Goal: Transaction & Acquisition: Purchase product/service

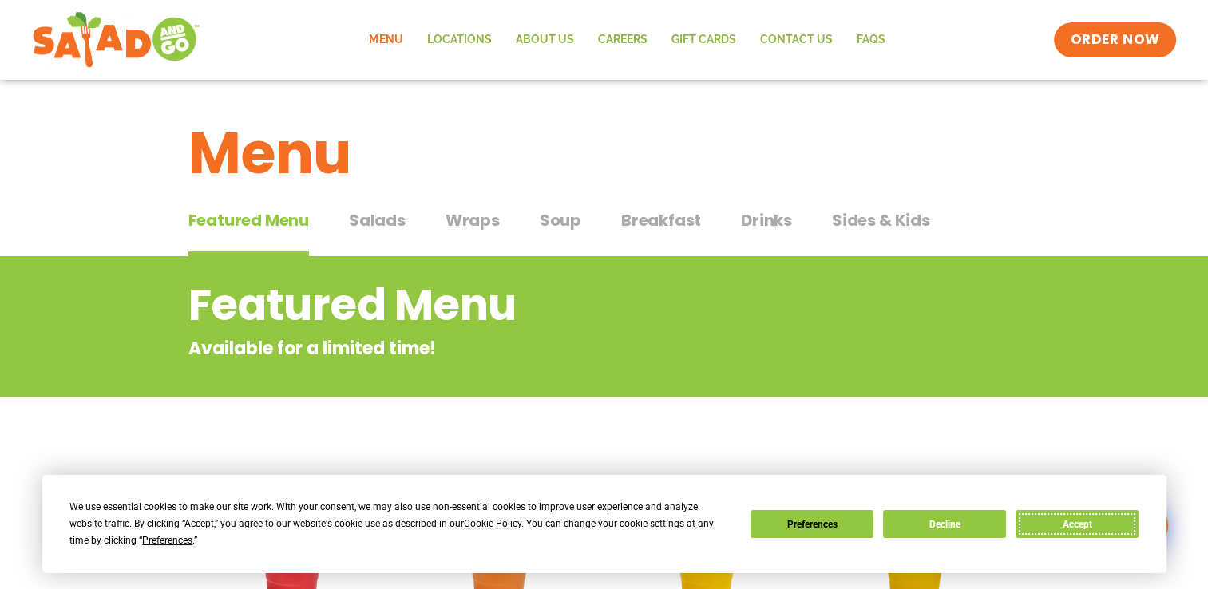
click at [1108, 532] on button "Accept" at bounding box center [1077, 524] width 123 height 28
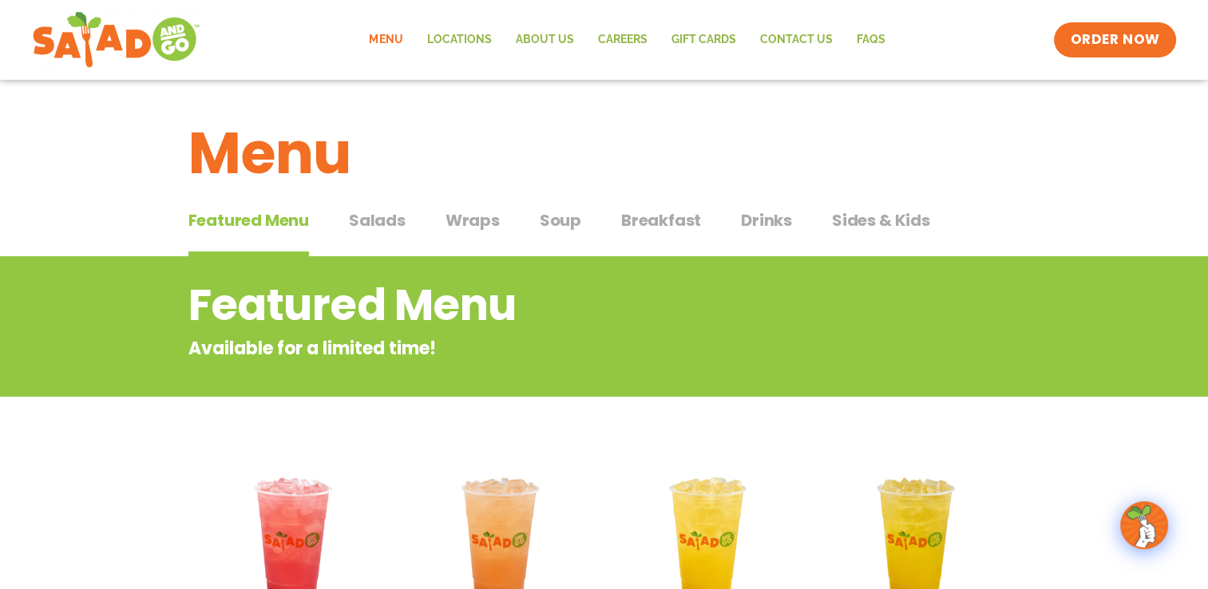
click at [355, 218] on span "Salads" at bounding box center [377, 220] width 57 height 24
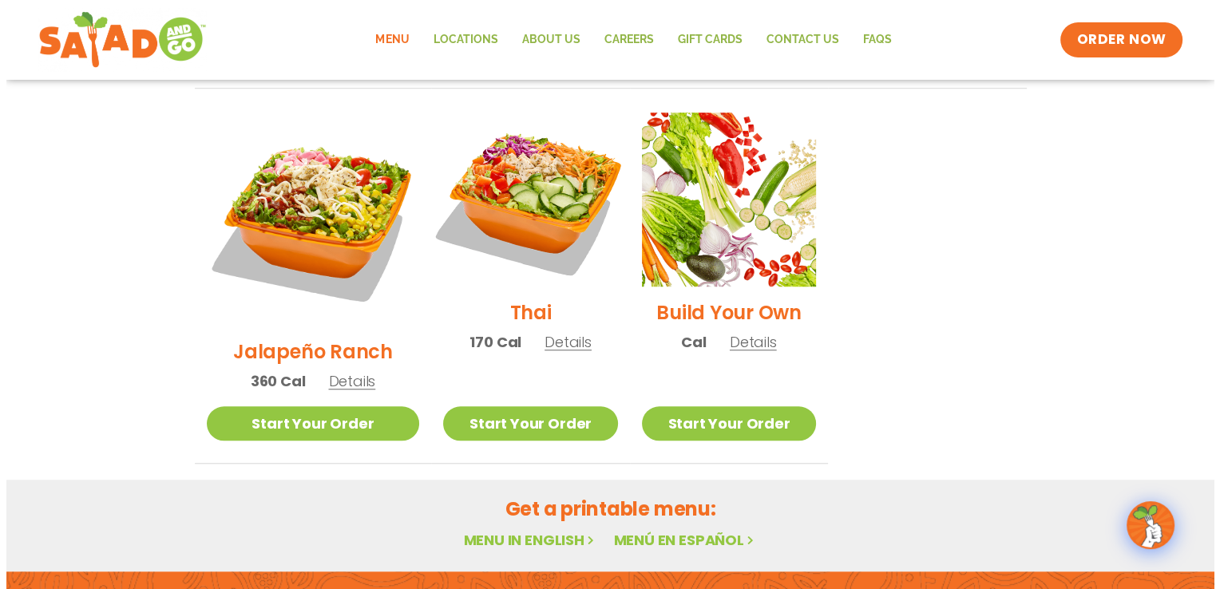
scroll to position [1198, 0]
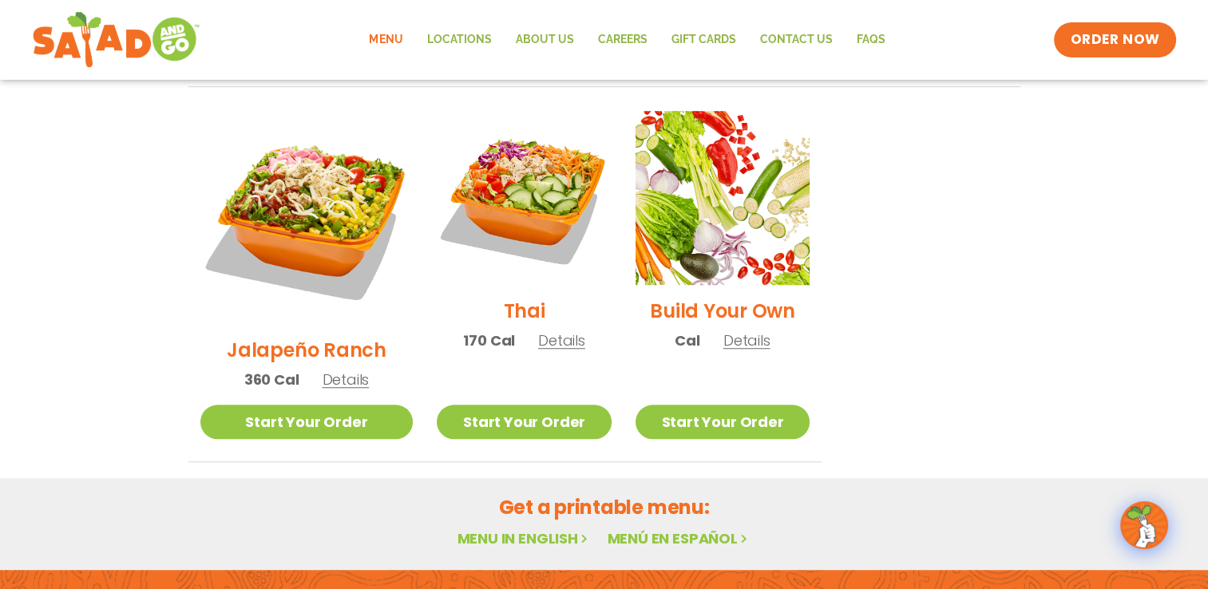
click at [731, 331] on span "Details" at bounding box center [746, 341] width 47 height 20
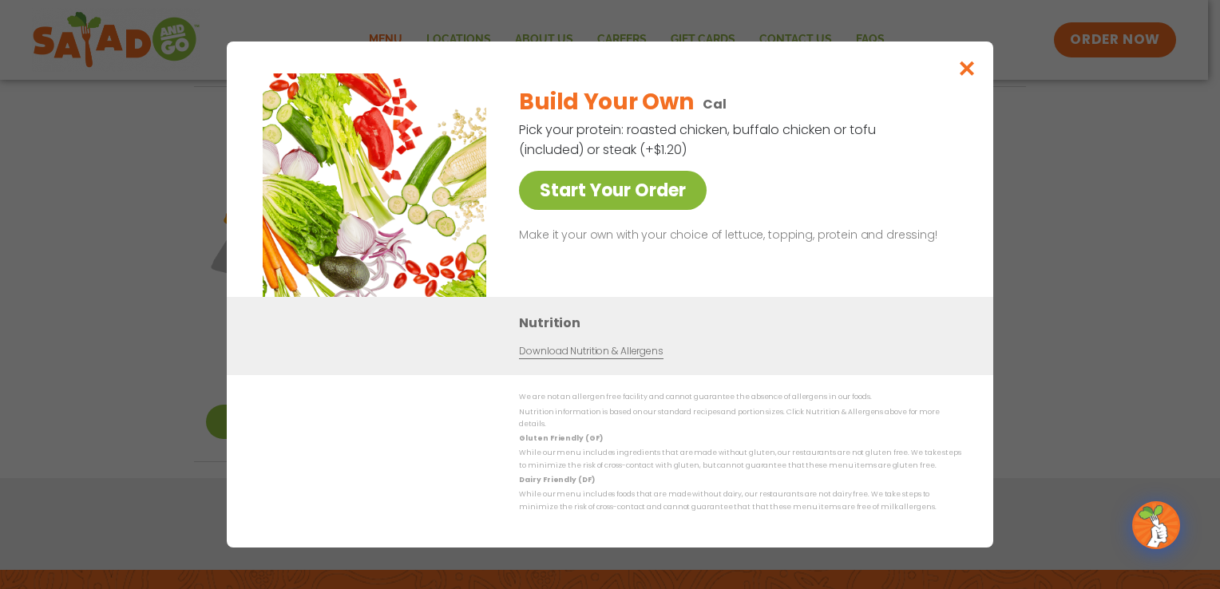
click at [620, 196] on link "Start Your Order" at bounding box center [613, 190] width 188 height 39
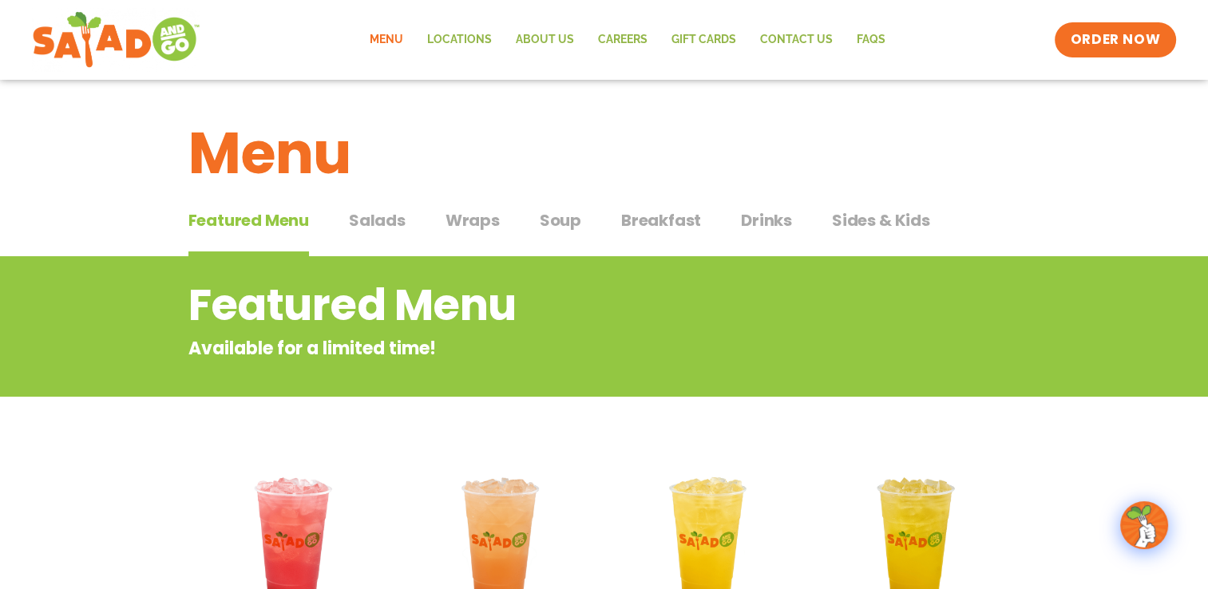
click at [367, 212] on span "Salads" at bounding box center [377, 220] width 57 height 24
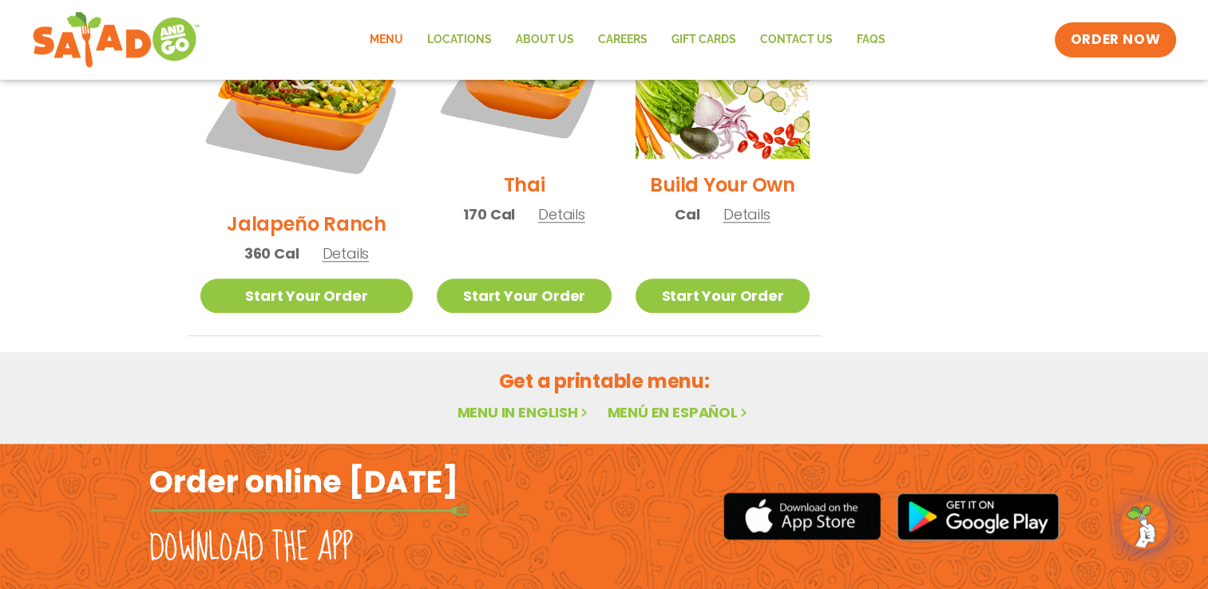
scroll to position [1334, 0]
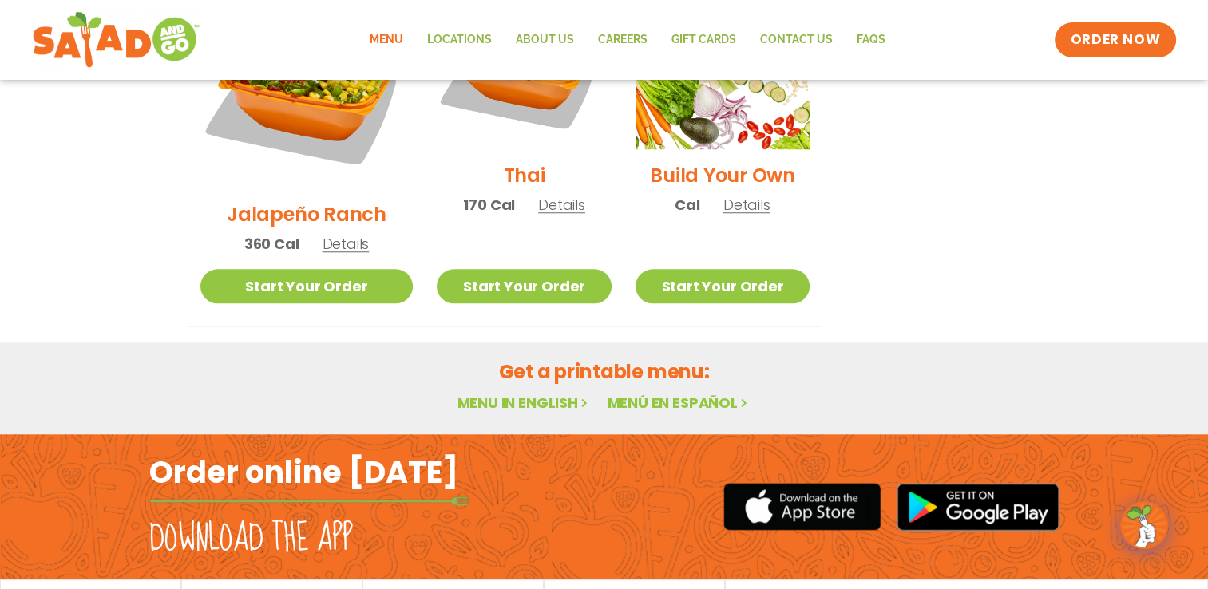
click at [517, 393] on link "Menu in English" at bounding box center [524, 403] width 134 height 20
click at [702, 269] on link "Start Your Order" at bounding box center [723, 286] width 174 height 34
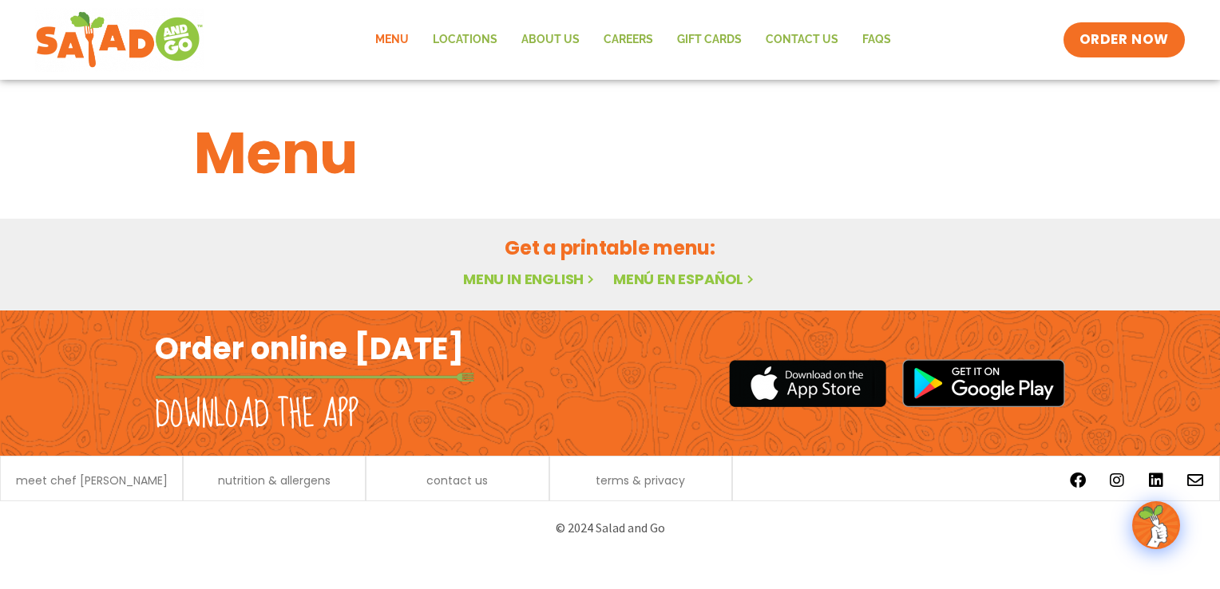
click at [524, 274] on link "Menu in English" at bounding box center [530, 279] width 134 height 20
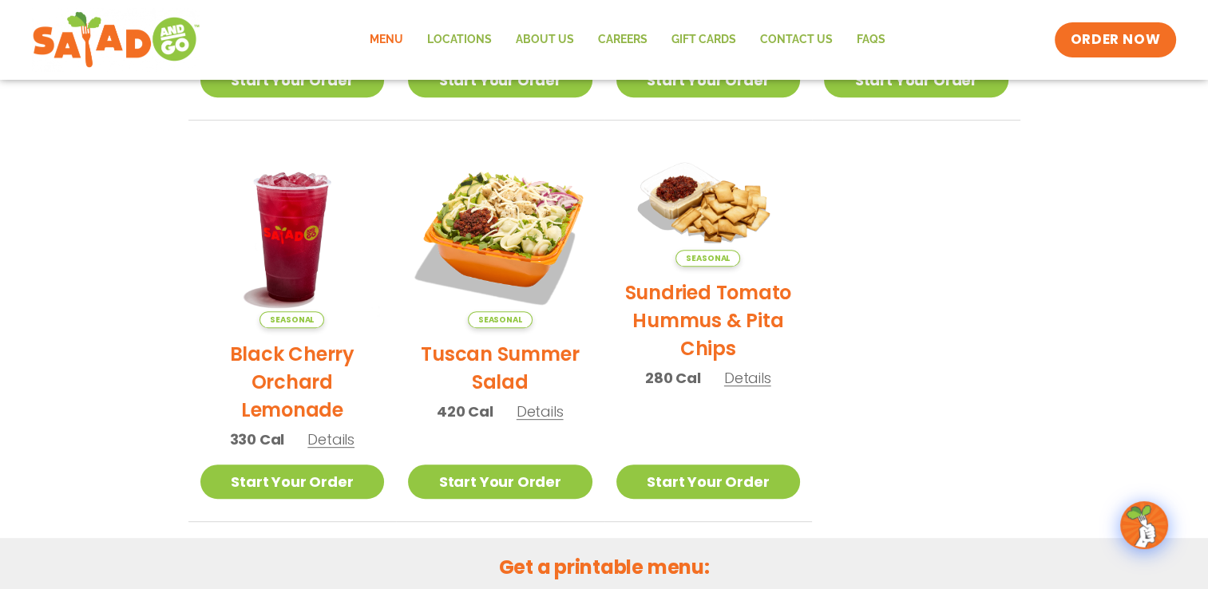
scroll to position [673, 0]
